Goal: Task Accomplishment & Management: Manage account settings

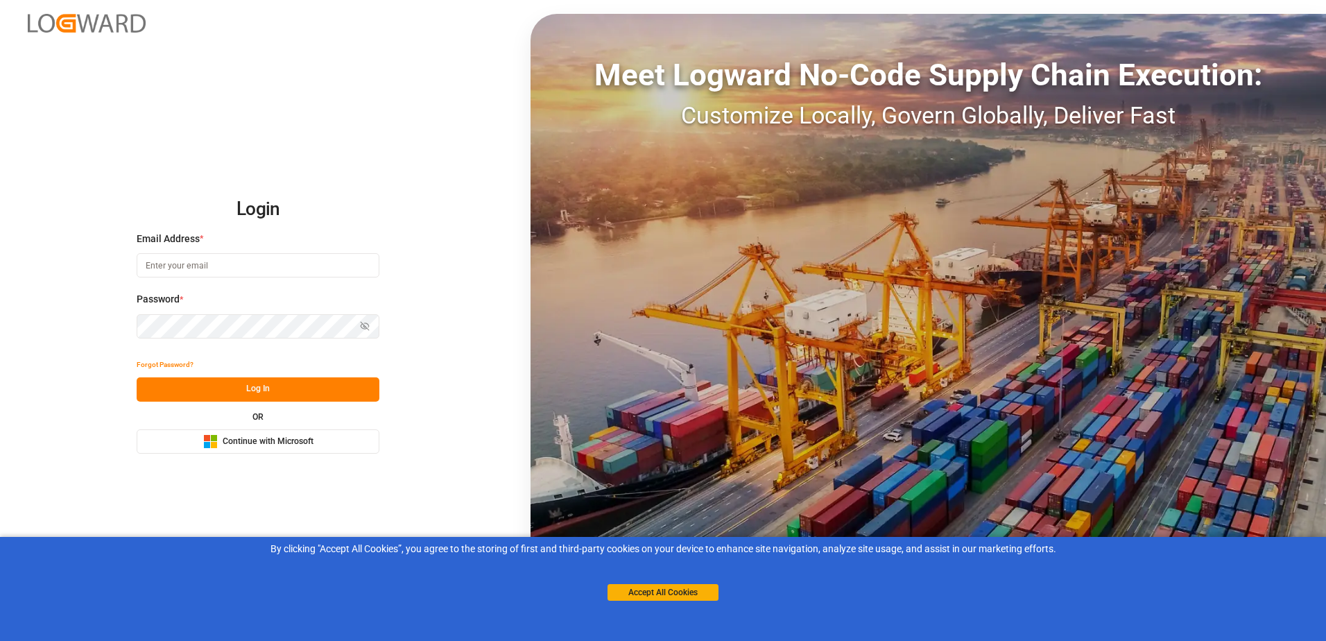
click at [327, 440] on button "Microsoft Logo Continue with Microsoft" at bounding box center [258, 441] width 243 height 24
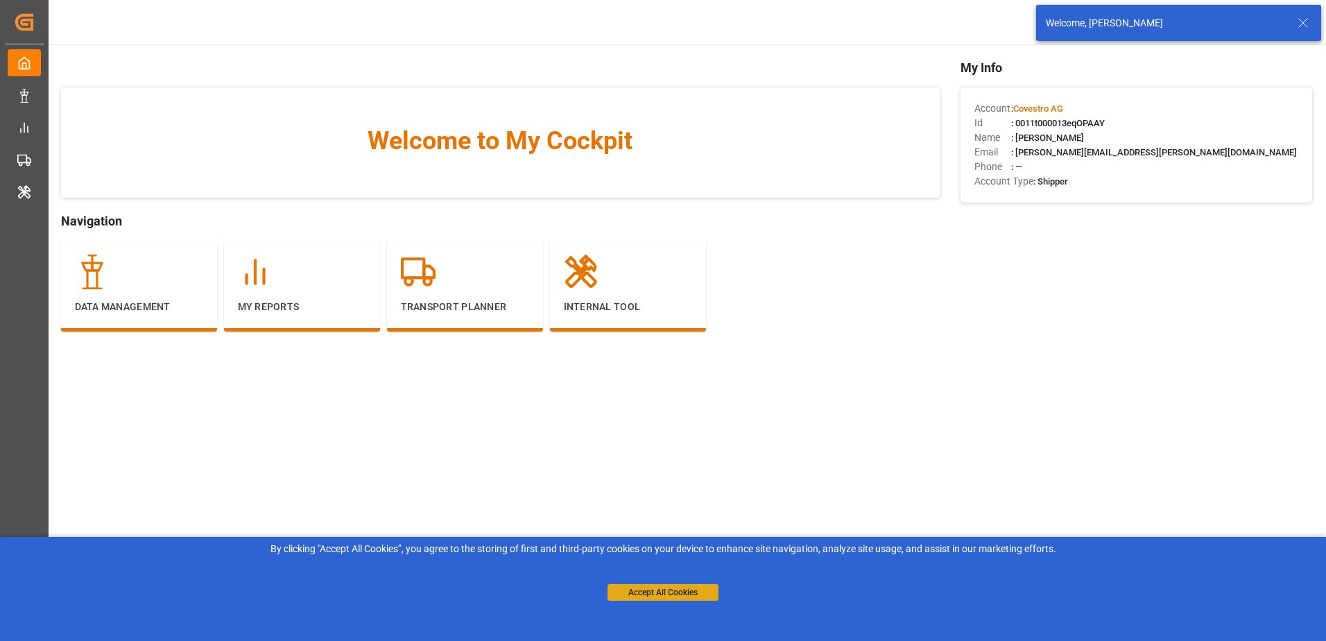
click at [642, 596] on button "Accept All Cookies" at bounding box center [663, 592] width 111 height 17
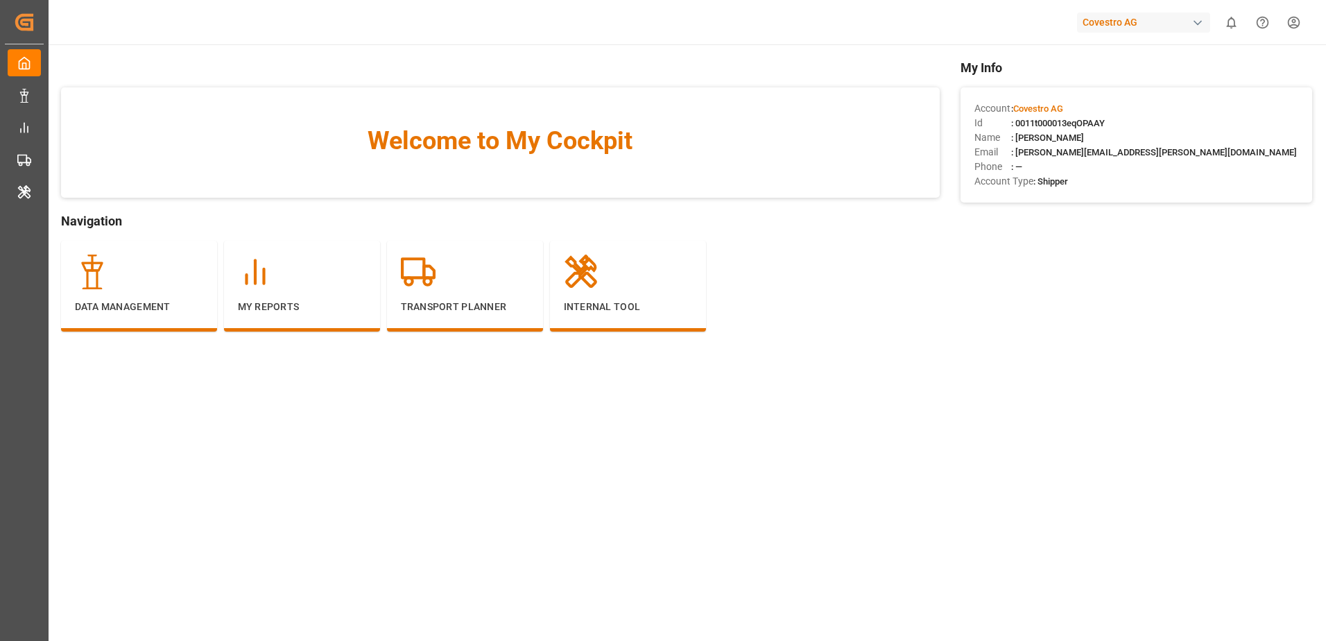
click at [1145, 28] on div "Covestro AG" at bounding box center [1143, 22] width 133 height 20
type input "shift"
click at [1129, 95] on div "SH SHIFTX" at bounding box center [1147, 92] width 237 height 28
